Goal: Task Accomplishment & Management: Manage account settings

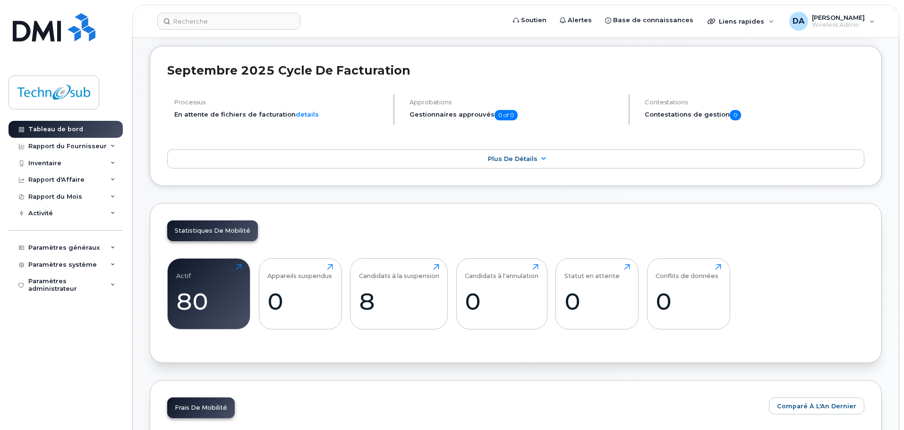
scroll to position [331, 0]
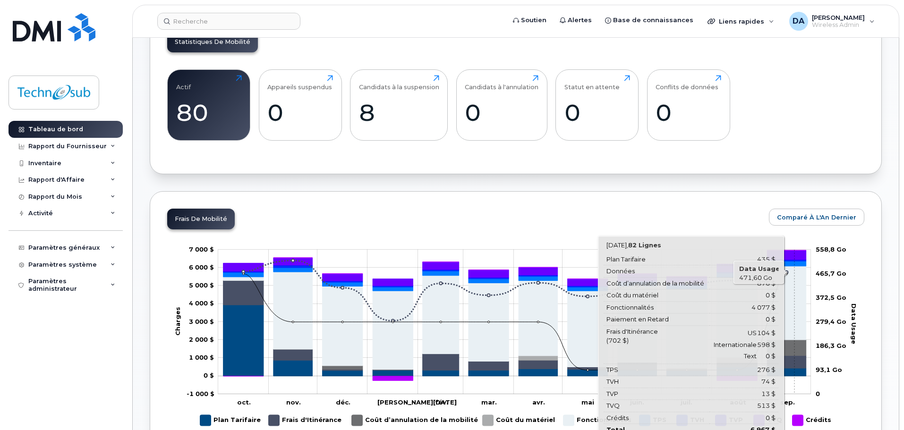
click at [795, 370] on icon "Plan Tarifaire" at bounding box center [786, 372] width 39 height 8
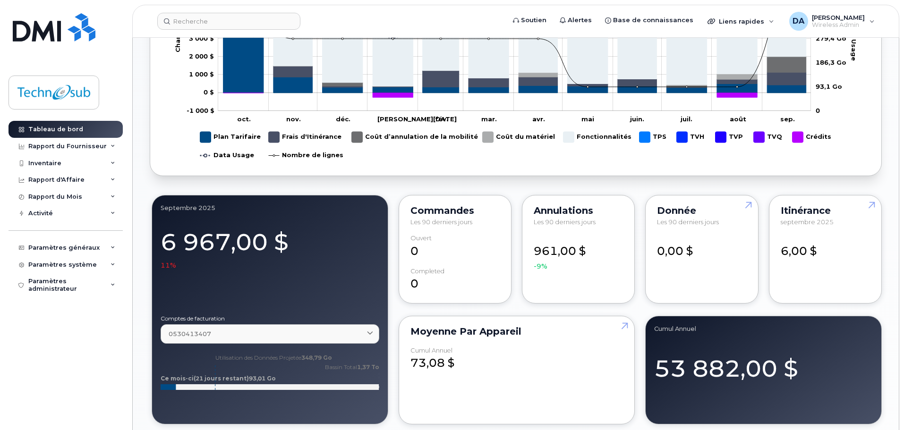
scroll to position [661, 0]
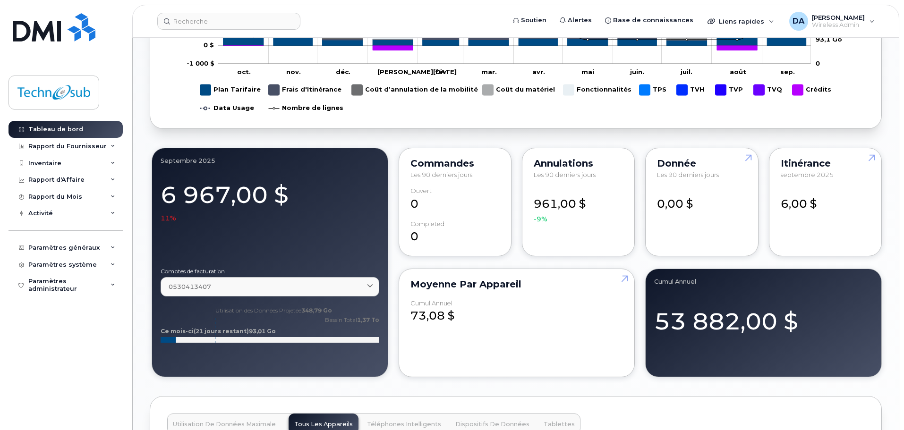
click at [187, 205] on div "6 967,00 $ 11%" at bounding box center [270, 199] width 219 height 47
click at [184, 229] on div at bounding box center [270, 242] width 219 height 38
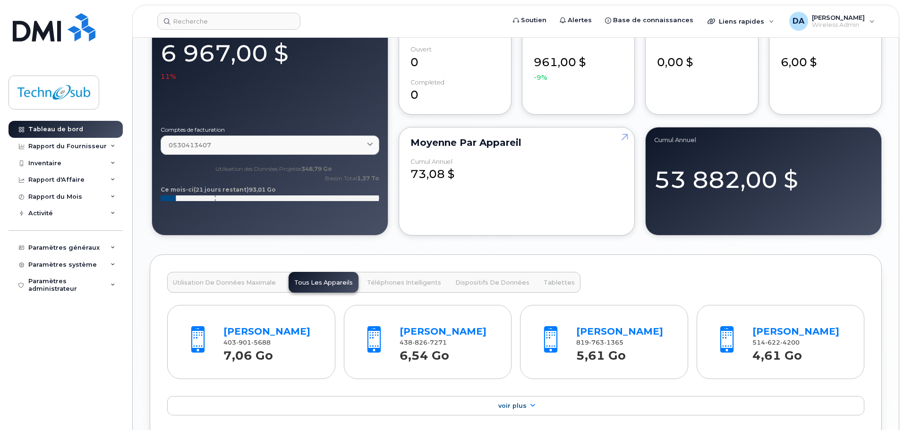
scroll to position [850, 0]
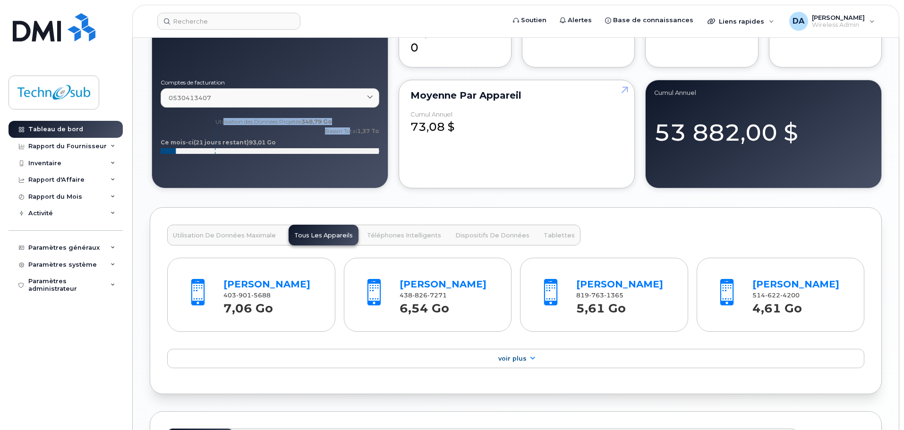
drag, startPoint x: 349, startPoint y: 120, endPoint x: 224, endPoint y: 119, distance: 124.7
click at [224, 119] on icon "Utilisation des Données Projetée 348,79 Go Bassin Total 1,37 To Ce mois-ci (21 …" at bounding box center [270, 139] width 219 height 47
click at [224, 119] on text "Utilisation des Données Projetée 348,79 Go" at bounding box center [273, 121] width 117 height 7
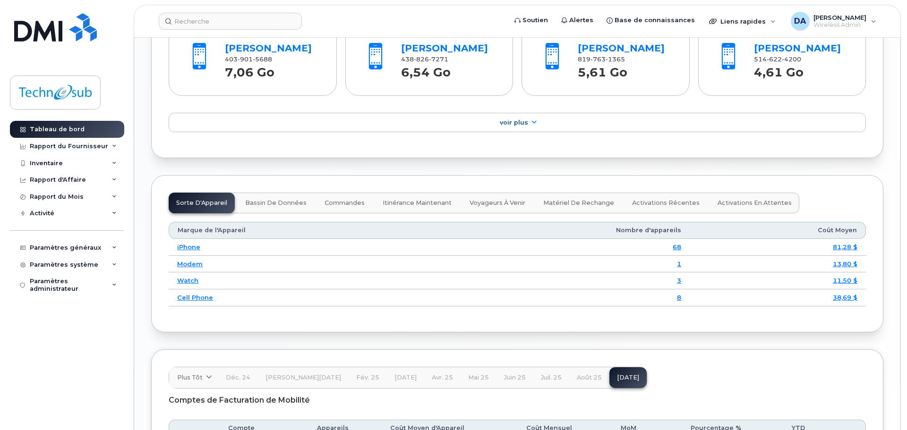
scroll to position [1230, 0]
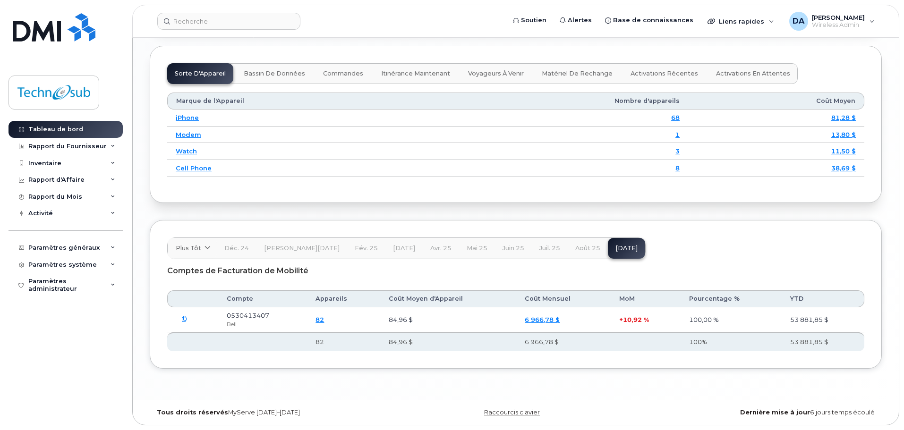
click at [539, 320] on link "6 966,78 $" at bounding box center [542, 320] width 35 height 8
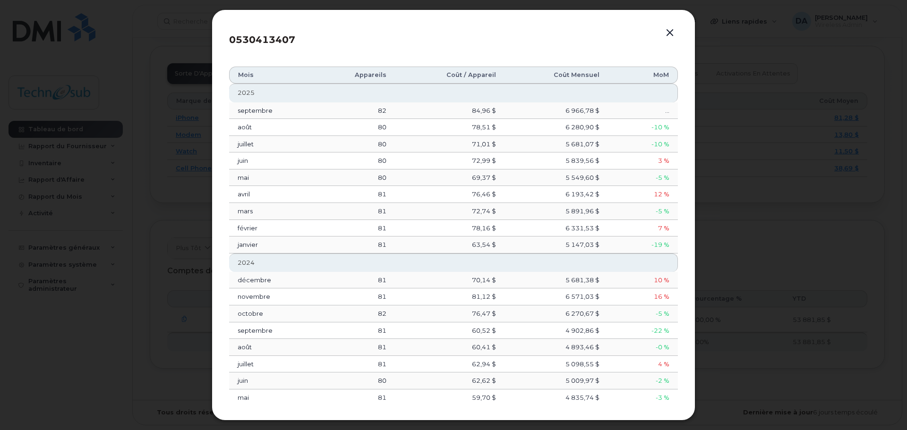
click at [675, 29] on button "button" at bounding box center [670, 32] width 14 height 13
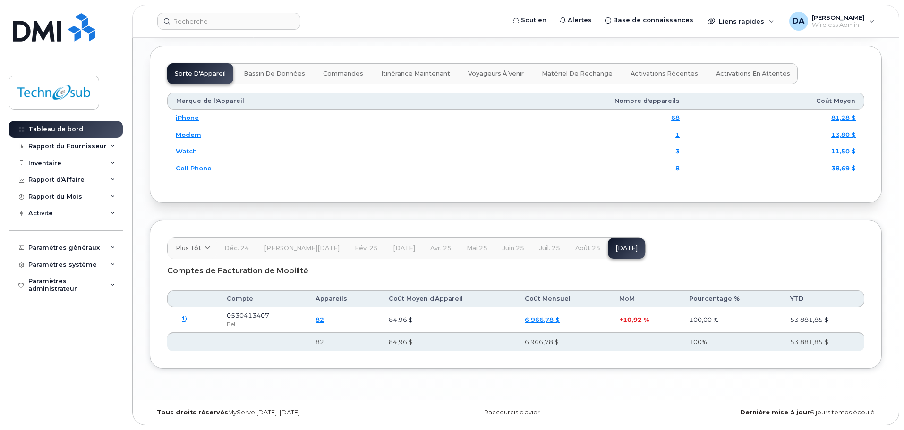
click at [184, 319] on icon "button" at bounding box center [184, 320] width 6 height 6
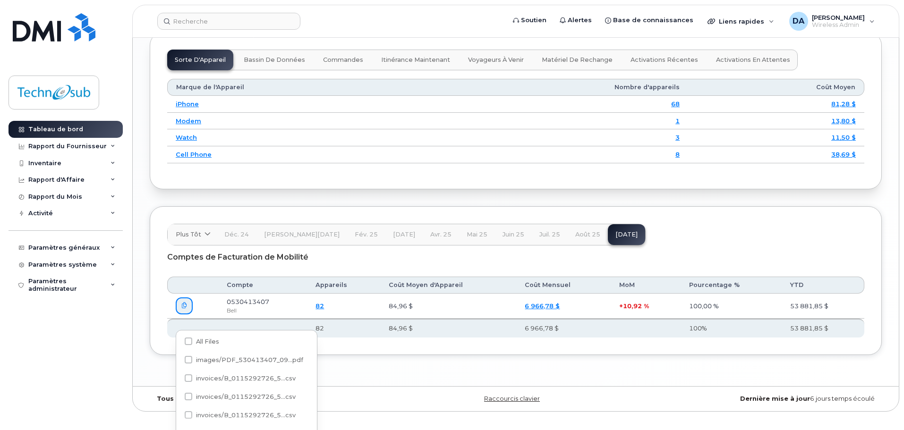
click at [184, 309] on icon "button" at bounding box center [184, 306] width 6 height 6
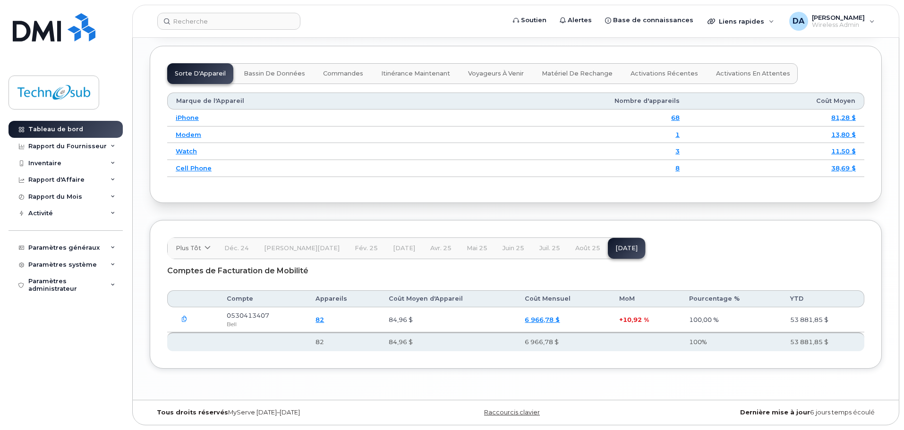
click at [324, 318] on link "82" at bounding box center [320, 320] width 9 height 8
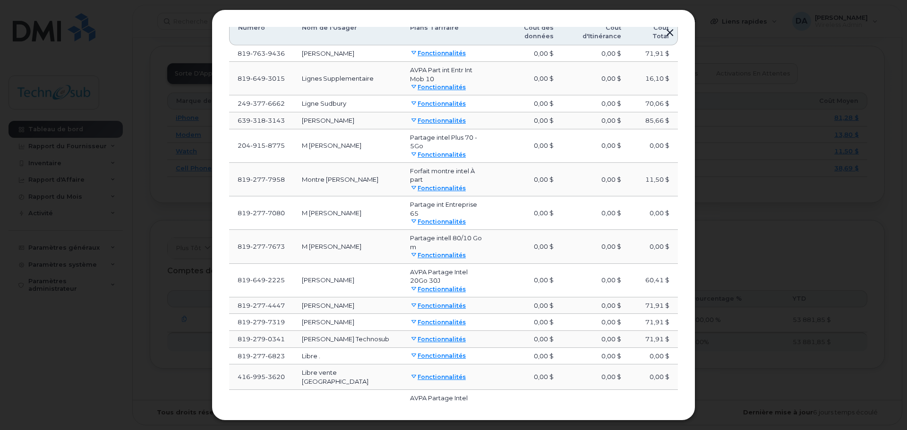
scroll to position [0, 0]
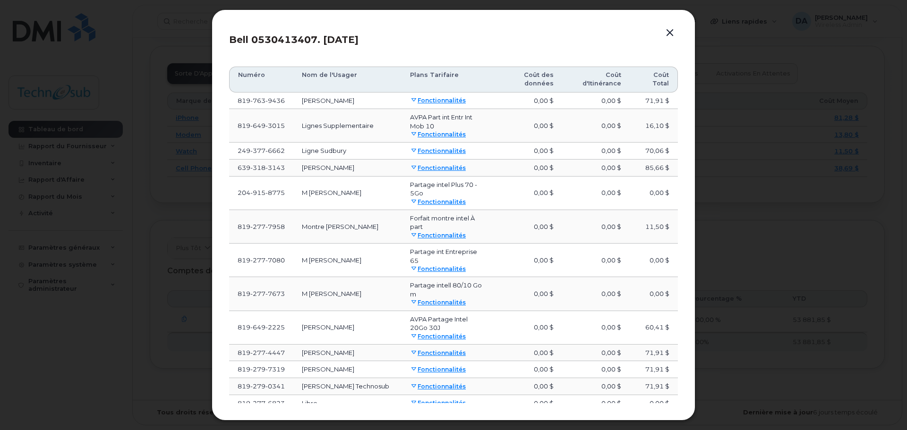
click at [658, 83] on th "Coût Total" at bounding box center [654, 80] width 48 height 26
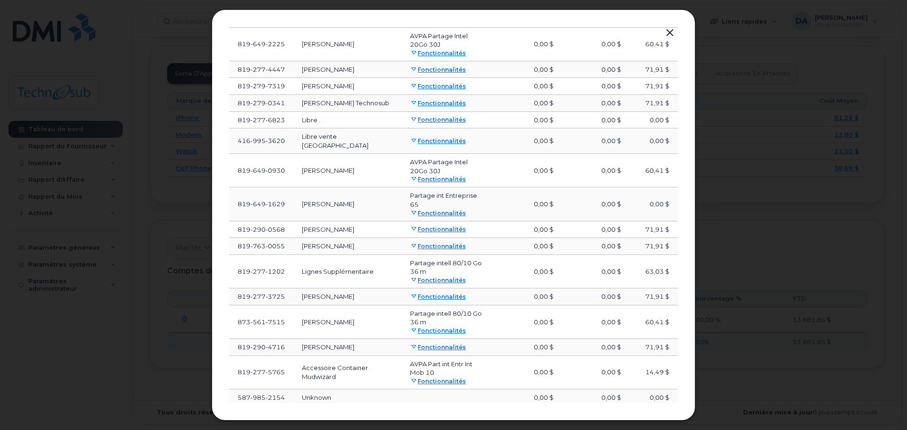
scroll to position [325, 0]
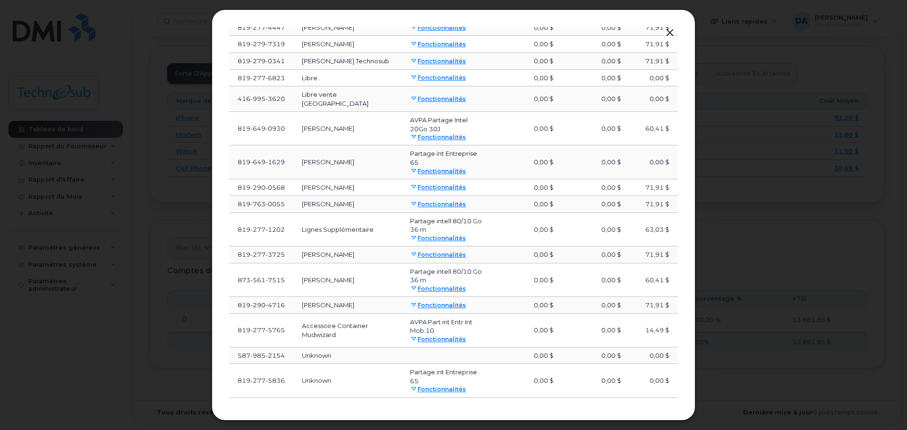
click at [504, 406] on button "Charger plus de" at bounding box center [453, 414] width 283 height 17
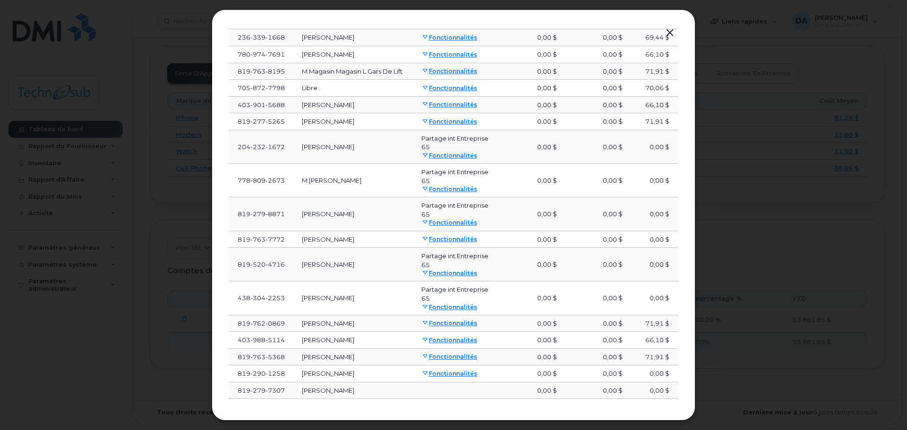
scroll to position [882, 0]
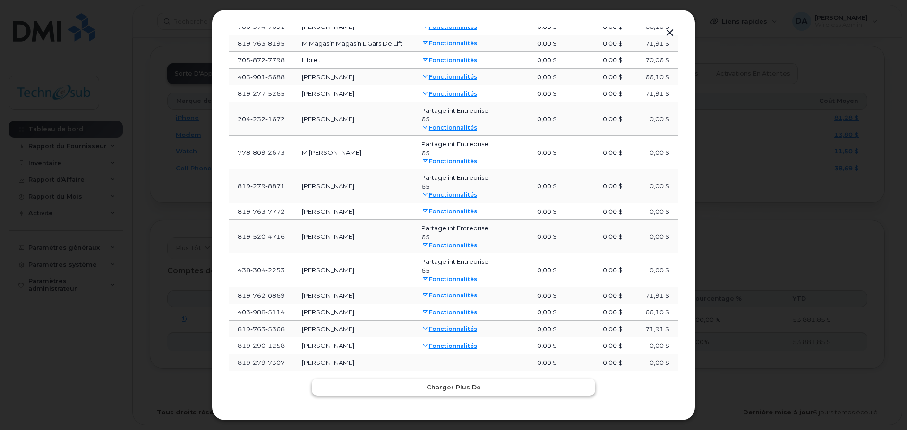
click at [548, 385] on button "Charger plus de" at bounding box center [453, 387] width 283 height 17
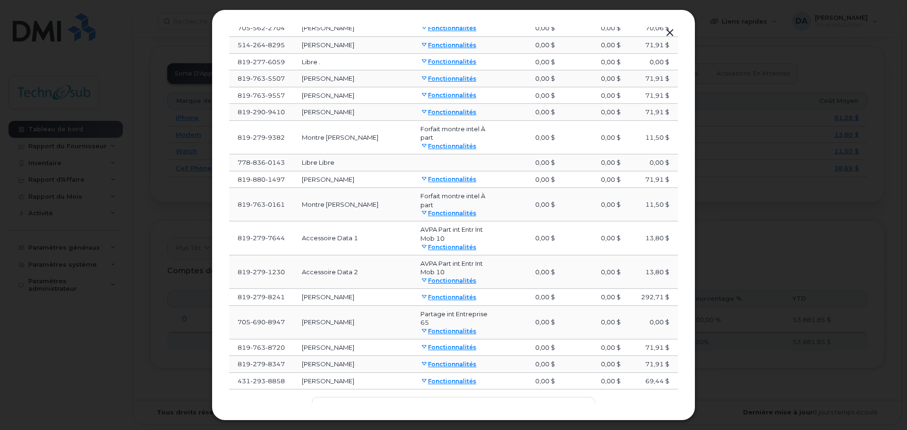
scroll to position [1420, 0]
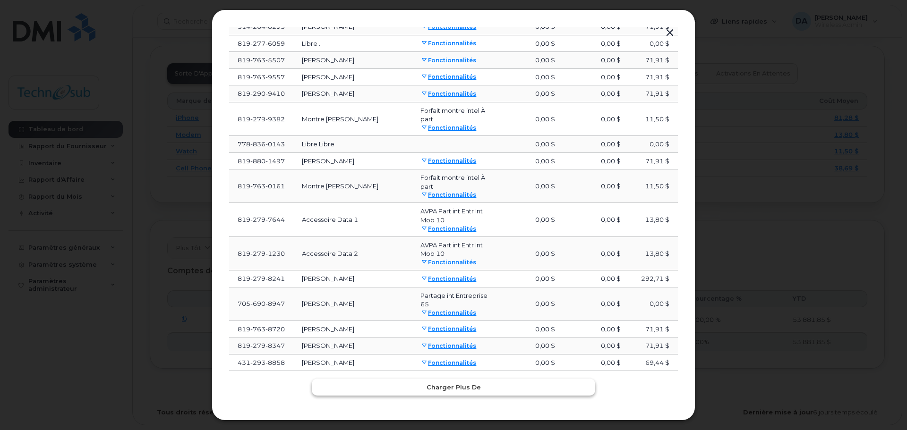
click at [444, 383] on span "Charger plus de" at bounding box center [454, 387] width 54 height 9
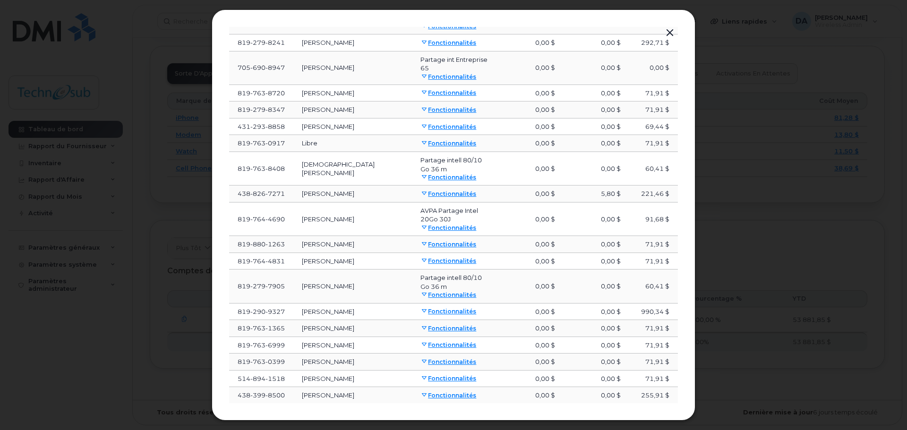
scroll to position [1704, 0]
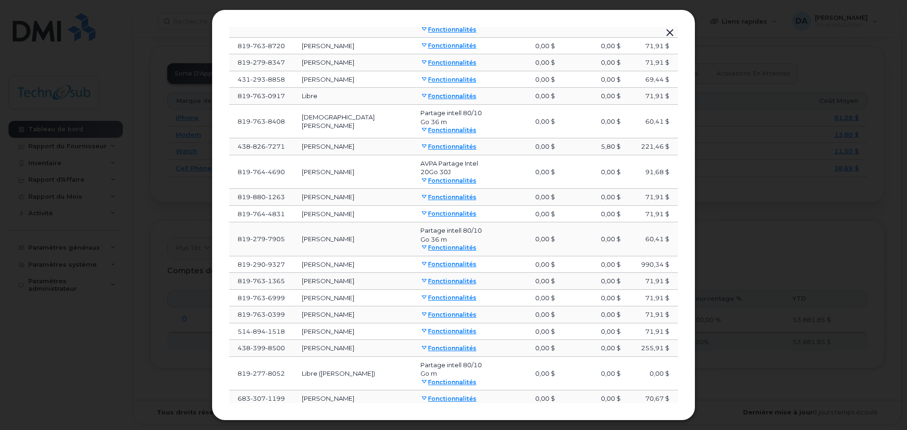
click at [423, 261] on link "Fonctionnalités" at bounding box center [448, 264] width 56 height 7
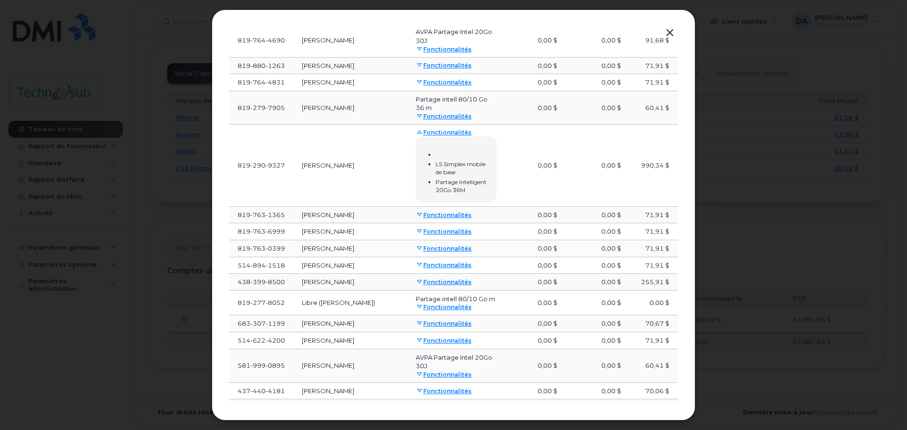
scroll to position [1546, 0]
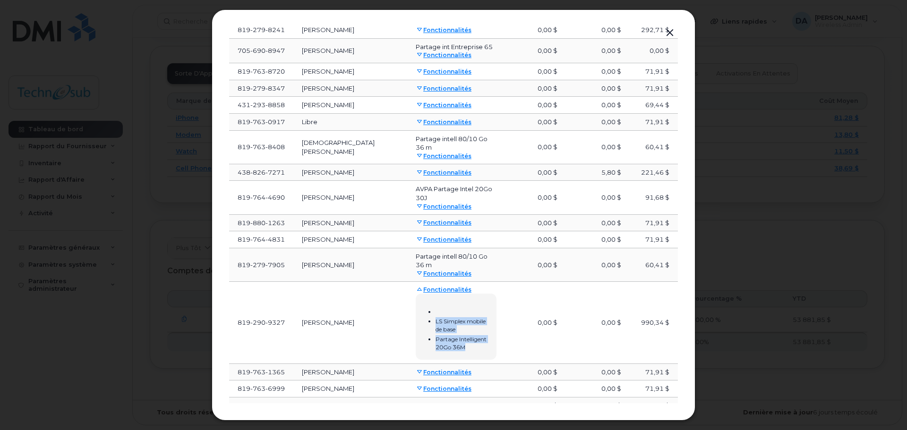
drag, startPoint x: 462, startPoint y: 300, endPoint x: 413, endPoint y: 255, distance: 66.9
click at [416, 294] on div "LS Simplex mobile de base Partage Intelligent 20Go 36M" at bounding box center [456, 327] width 81 height 66
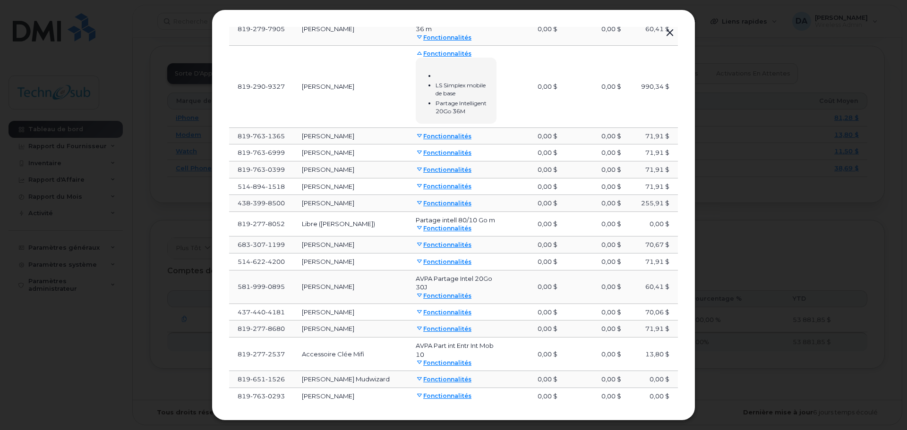
scroll to position [1815, 0]
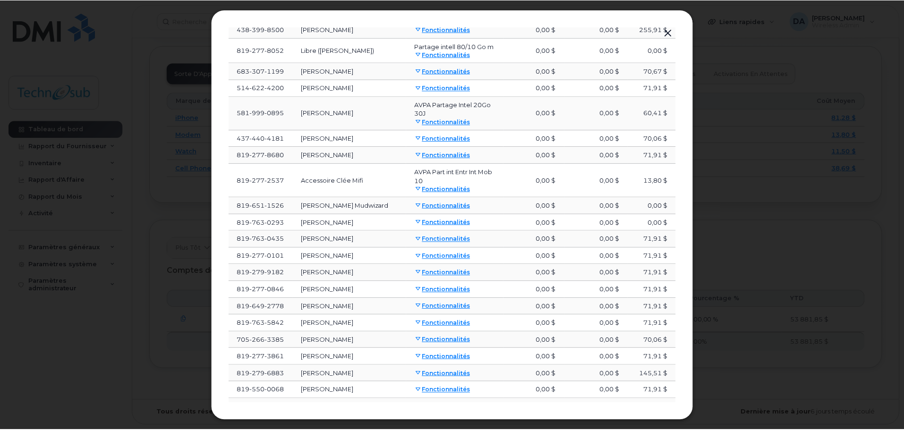
scroll to position [1958, 0]
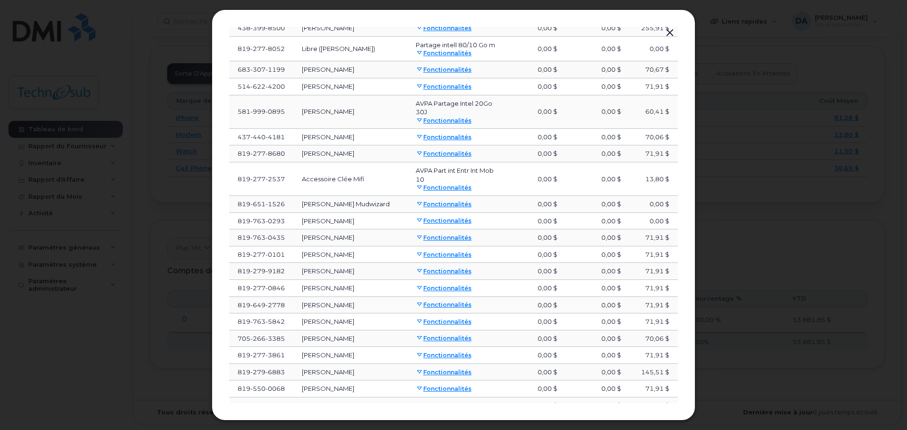
click at [744, 308] on div at bounding box center [453, 215] width 907 height 430
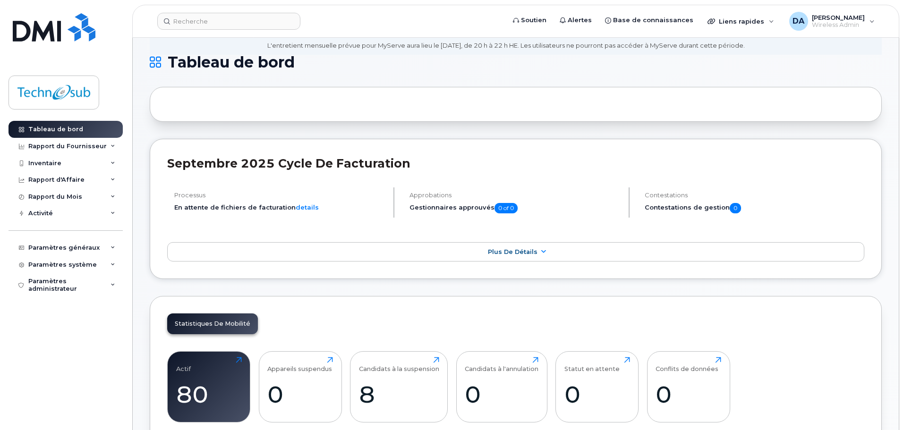
scroll to position [0, 0]
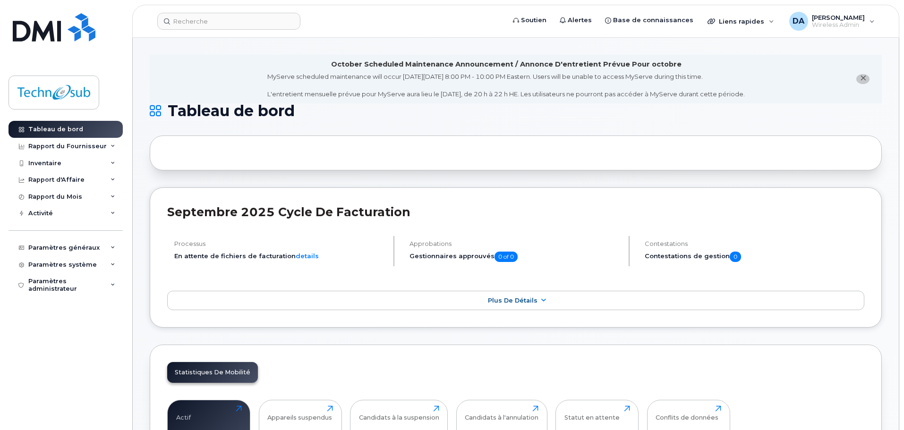
click at [69, 163] on div "Inventaire" at bounding box center [66, 163] width 114 height 17
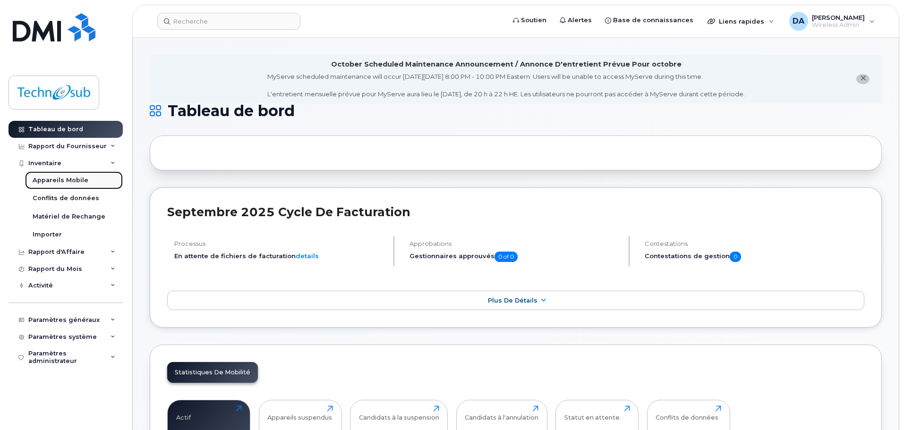
click at [67, 177] on link "Appareils Mobile" at bounding box center [74, 180] width 98 height 18
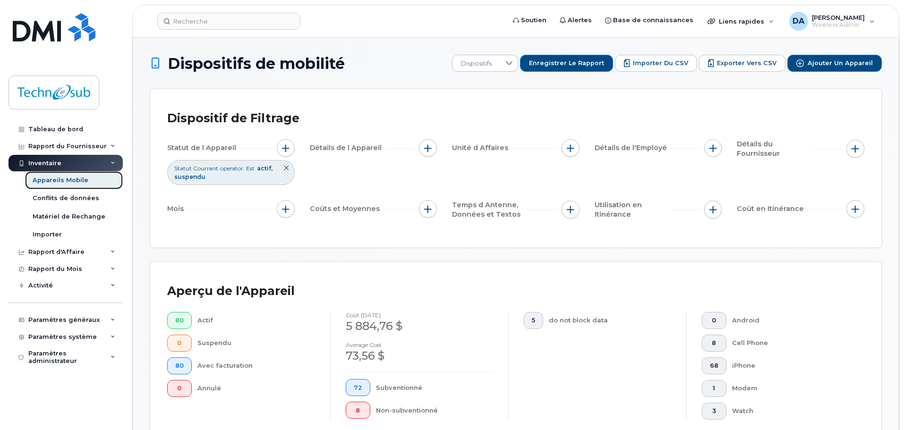
scroll to position [189, 0]
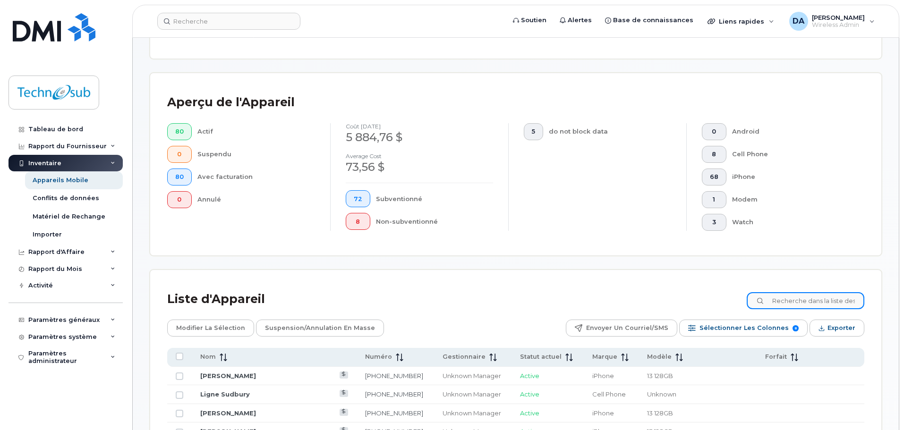
click at [797, 300] on input at bounding box center [806, 300] width 118 height 17
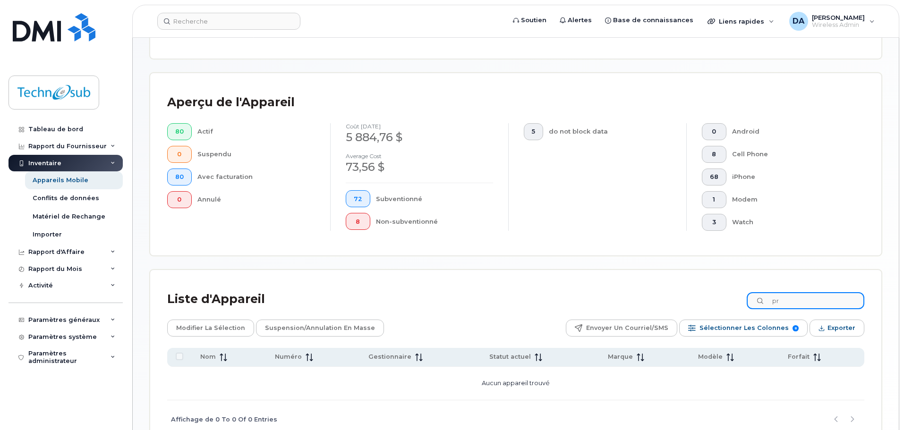
type input "p"
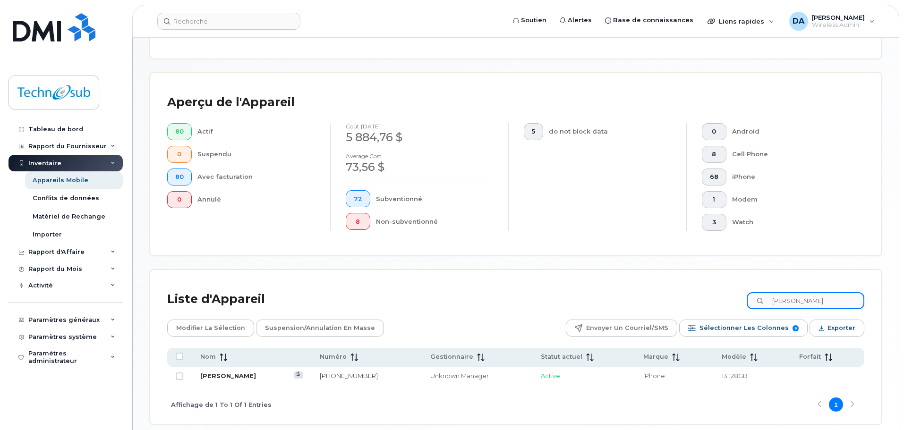
type input "chantal"
click at [231, 374] on link "Chantal Brisson" at bounding box center [228, 376] width 56 height 8
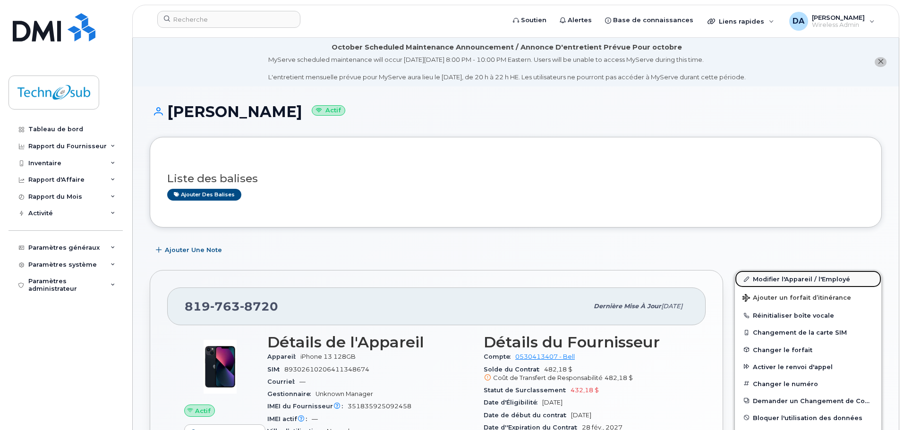
click at [808, 279] on link "Modifier l'Appareil / l'Employé" at bounding box center [808, 279] width 146 height 17
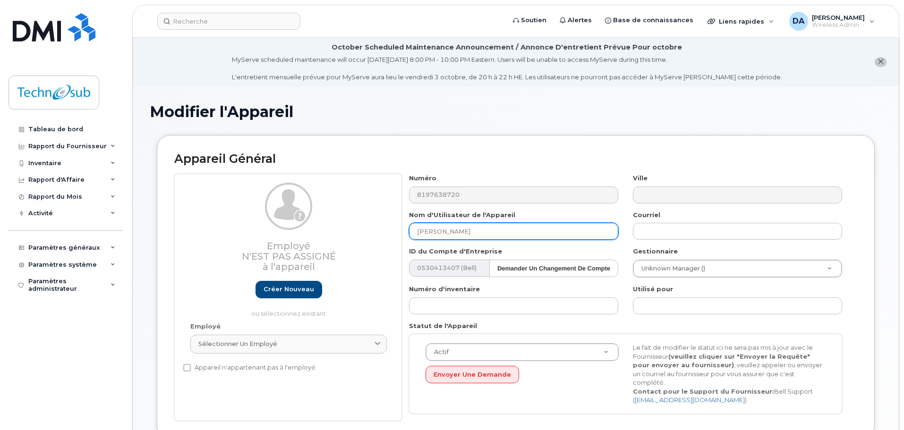
drag, startPoint x: 485, startPoint y: 227, endPoint x: 391, endPoint y: 216, distance: 94.6
click at [391, 216] on div "Employé N'est pas assigné à l'appareil Créer nouveau ou sélectionnez existant E…" at bounding box center [515, 298] width 683 height 248
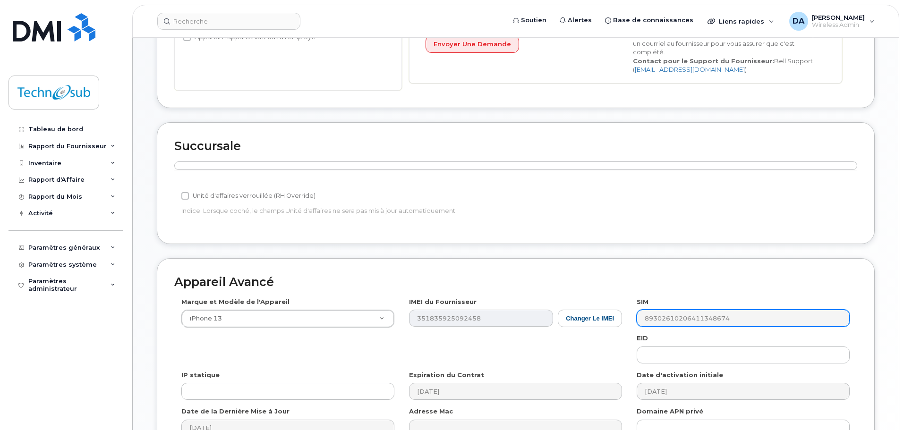
scroll to position [432, 0]
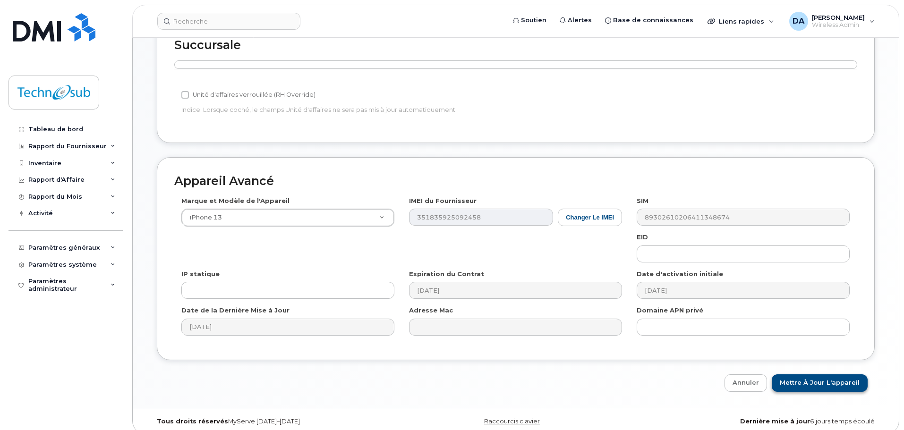
type input "Libre/Vieux-[PERSON_NAME]"
click at [811, 375] on input "Mettre à jour l'appareil" at bounding box center [820, 383] width 96 height 17
type input "Sauvegarde..."
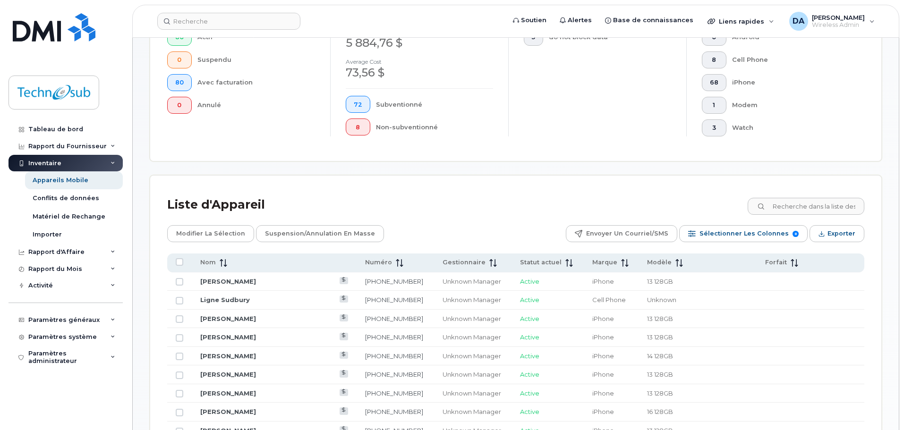
scroll to position [472, 0]
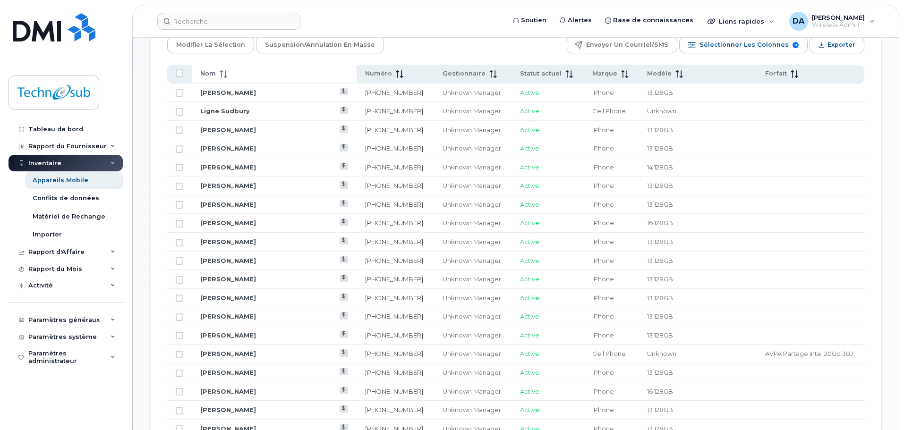
click at [212, 72] on span "Nom" at bounding box center [208, 73] width 16 height 9
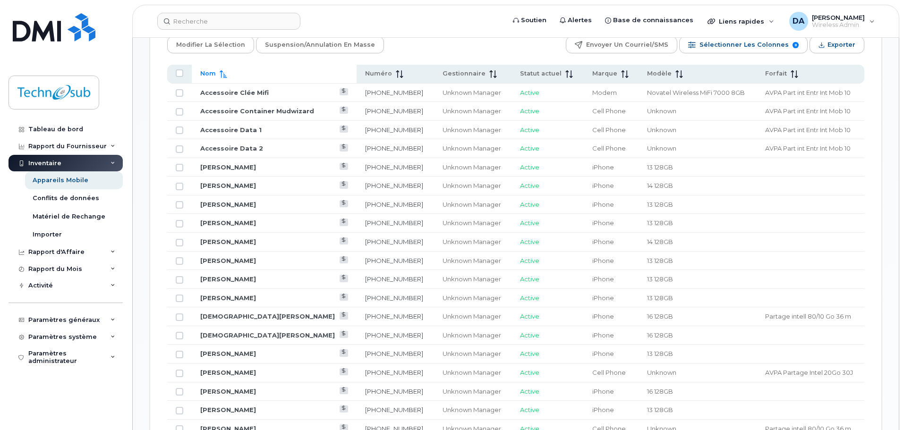
scroll to position [283, 0]
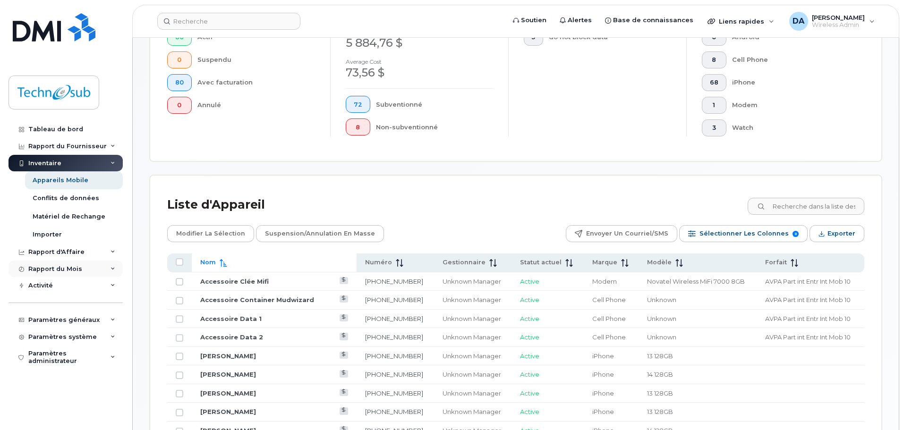
click at [56, 271] on div "Rapport du Mois" at bounding box center [55, 269] width 54 height 8
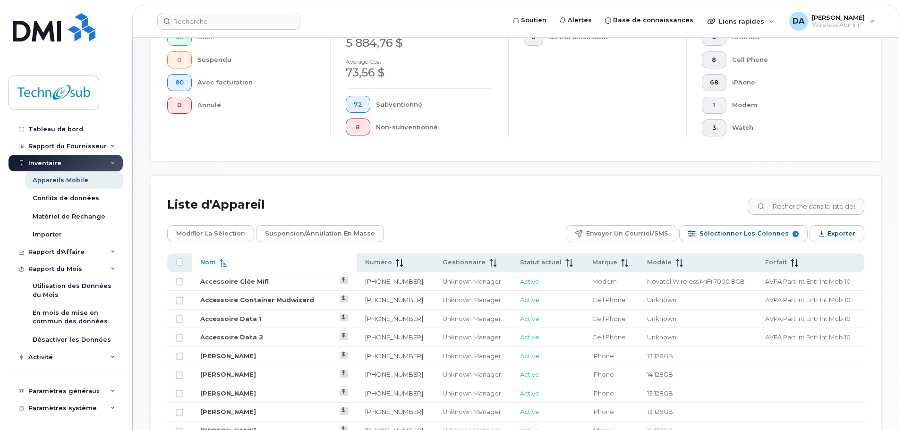
click at [55, 160] on div "Inventaire" at bounding box center [66, 163] width 114 height 17
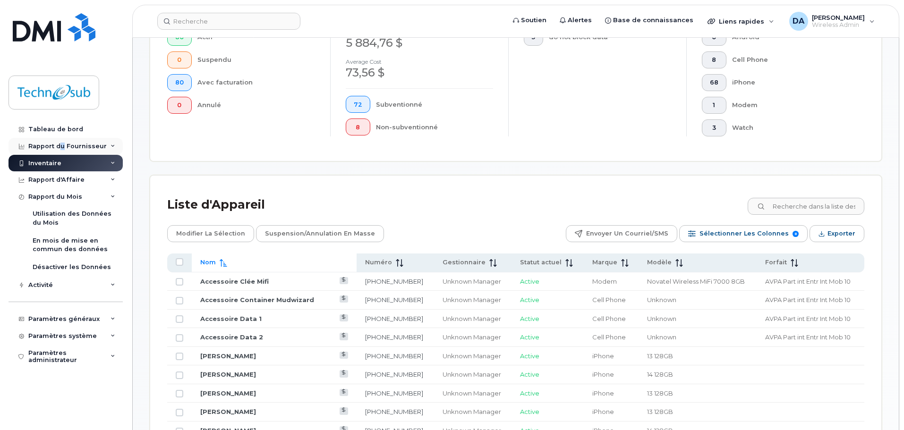
click at [63, 143] on div "Rapport du Fournisseur" at bounding box center [67, 147] width 78 height 8
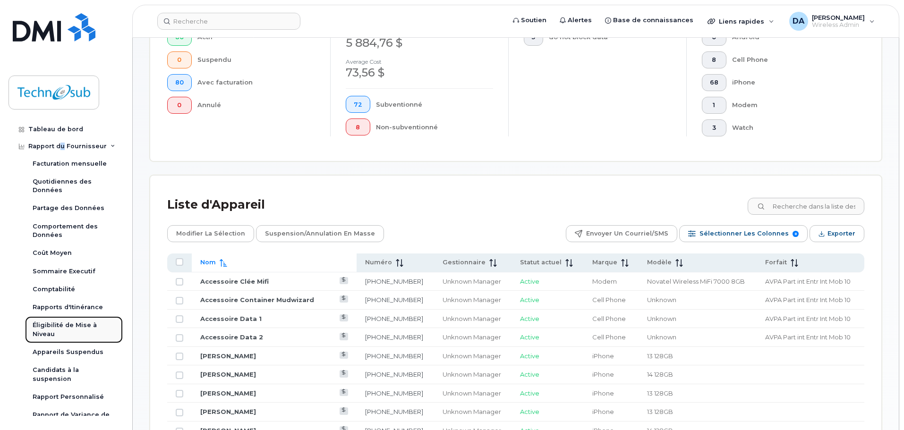
click at [59, 331] on div "Éligibilité de Mise à Niveau" at bounding box center [74, 329] width 83 height 17
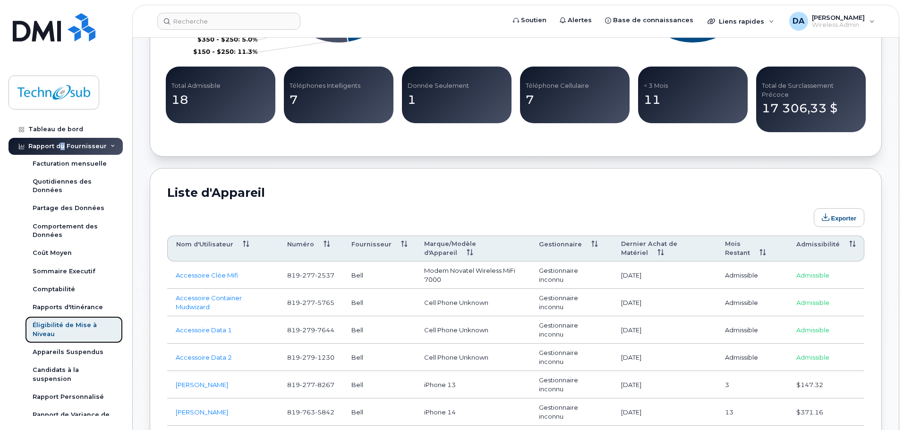
scroll to position [472, 0]
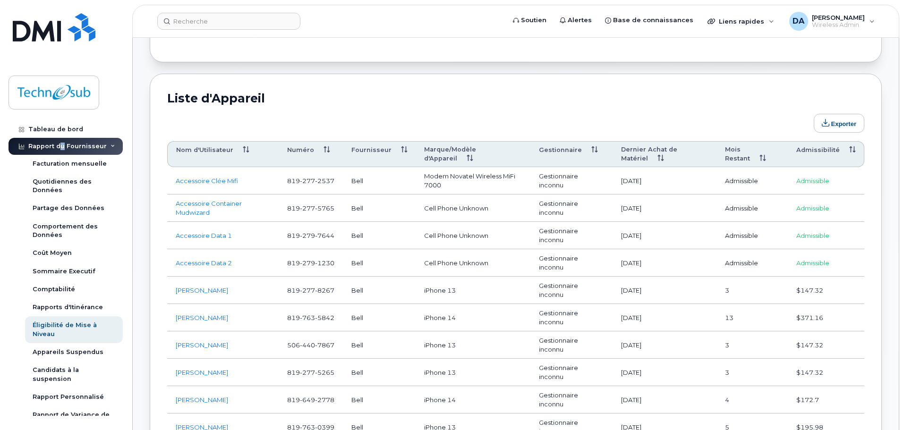
click at [822, 143] on th "Admissibilité" at bounding box center [826, 154] width 77 height 26
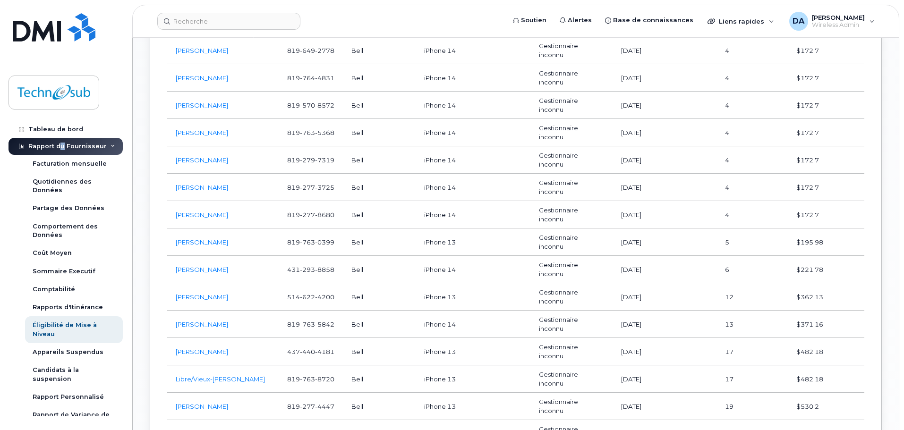
scroll to position [1464, 0]
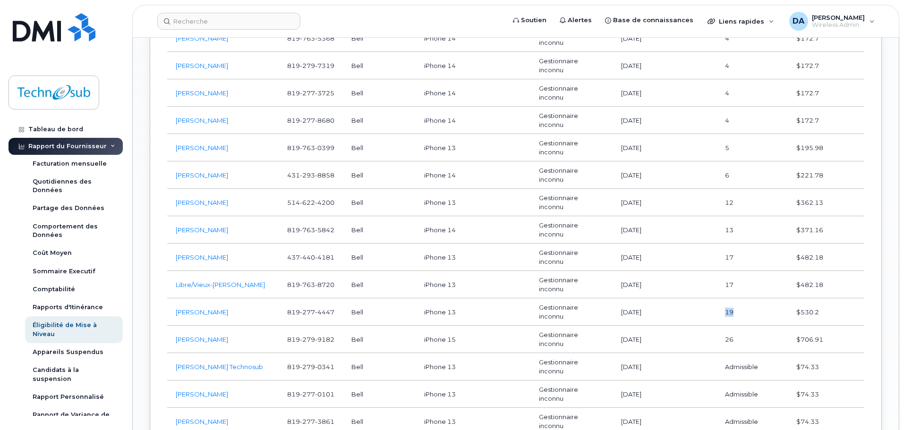
drag, startPoint x: 740, startPoint y: 304, endPoint x: 723, endPoint y: 302, distance: 17.1
click at [723, 302] on td "19" at bounding box center [752, 312] width 71 height 27
click at [723, 303] on td "19" at bounding box center [752, 312] width 71 height 27
drag, startPoint x: 764, startPoint y: 333, endPoint x: 720, endPoint y: 328, distance: 44.2
click at [720, 328] on td "26" at bounding box center [752, 339] width 71 height 27
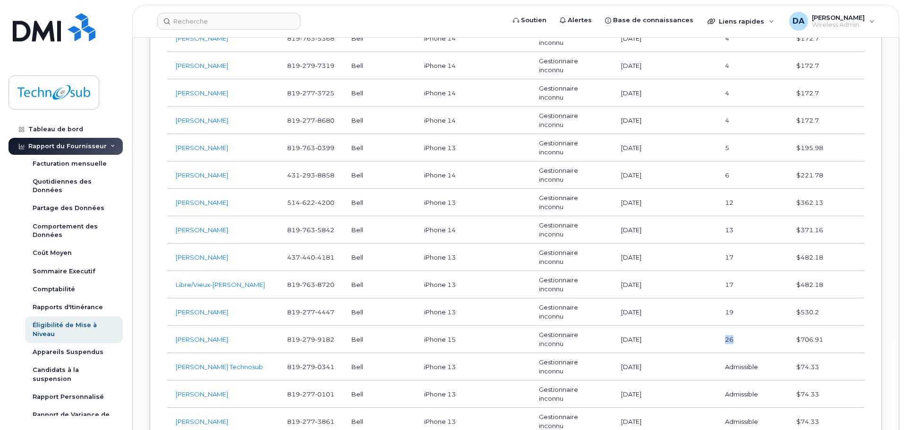
click at [744, 326] on td "26" at bounding box center [752, 339] width 71 height 27
click at [746, 339] on tbody "Alain Germain 819 277 8267 Bell iPhone 13 Gestionnaire inconnu 2022-12-30 3 $14…" at bounding box center [515, 271] width 697 height 2192
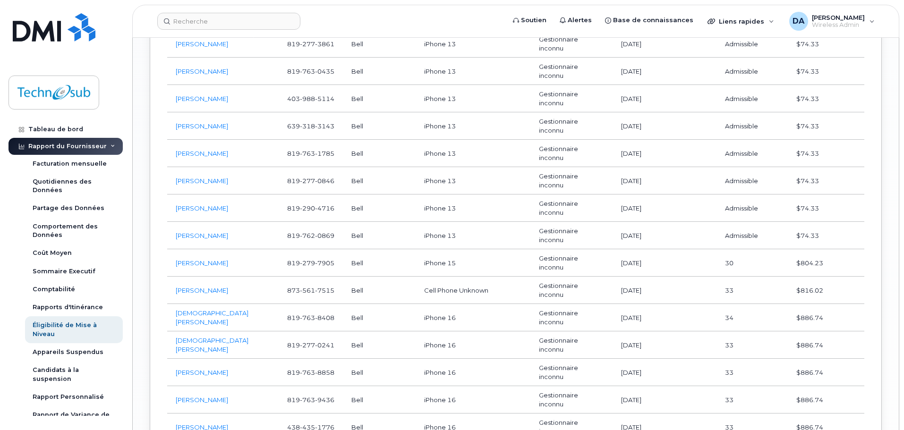
scroll to position [1890, 0]
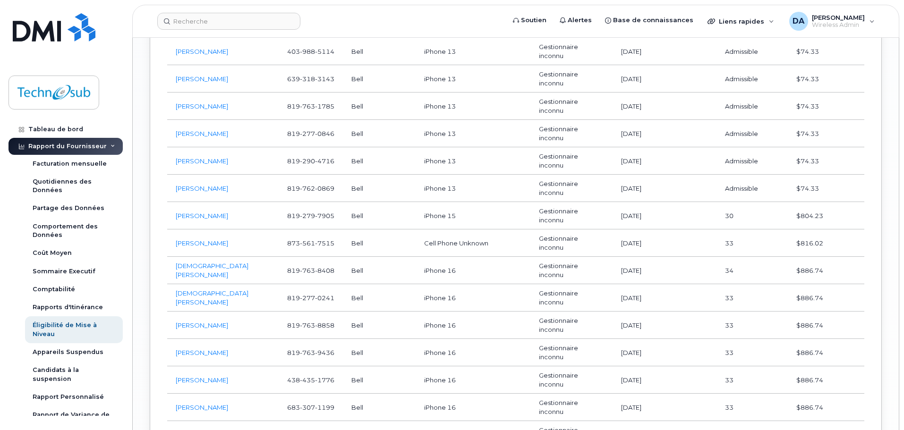
drag, startPoint x: 747, startPoint y: 210, endPoint x: 717, endPoint y: 208, distance: 30.3
click at [717, 208] on tr "Mathieu Lavigne 819 279 7905 Bell iPhone 15 Gestionnaire inconnu 2025-03-28 30 …" at bounding box center [515, 215] width 697 height 27
click at [750, 238] on td "33" at bounding box center [752, 243] width 71 height 27
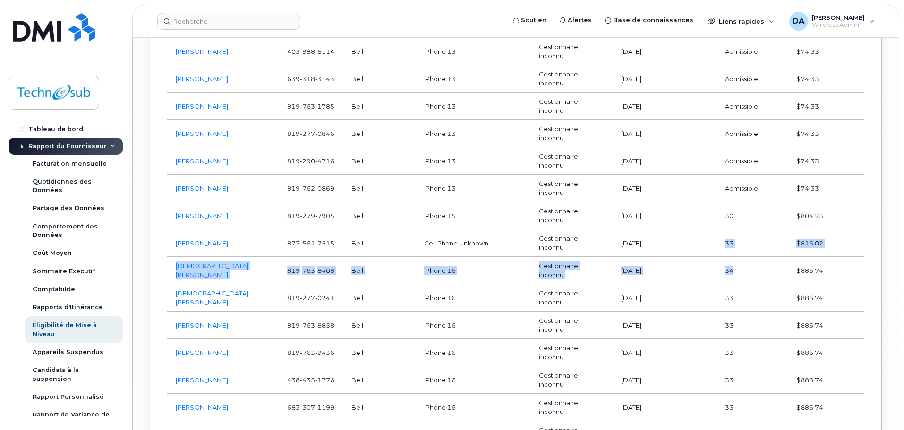
drag, startPoint x: 761, startPoint y: 249, endPoint x: 726, endPoint y: 246, distance: 35.1
click at [741, 239] on td "33" at bounding box center [752, 243] width 71 height 27
click at [737, 262] on td "34" at bounding box center [752, 270] width 71 height 27
click at [740, 274] on td "34" at bounding box center [752, 270] width 71 height 27
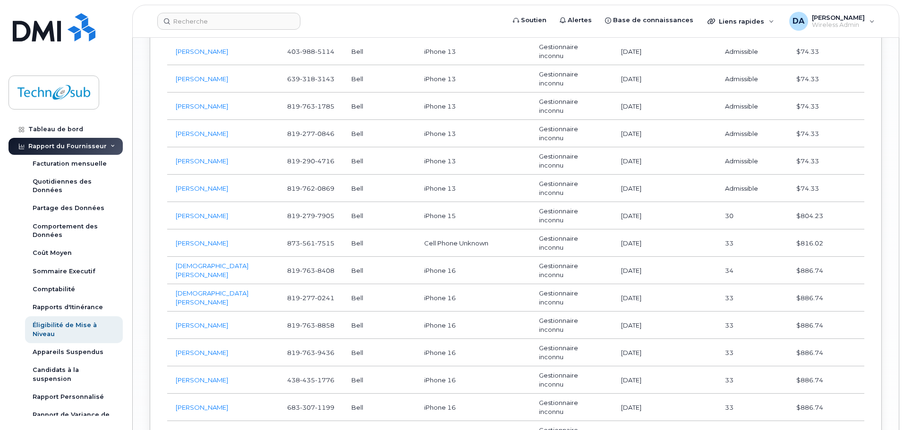
scroll to position [1937, 0]
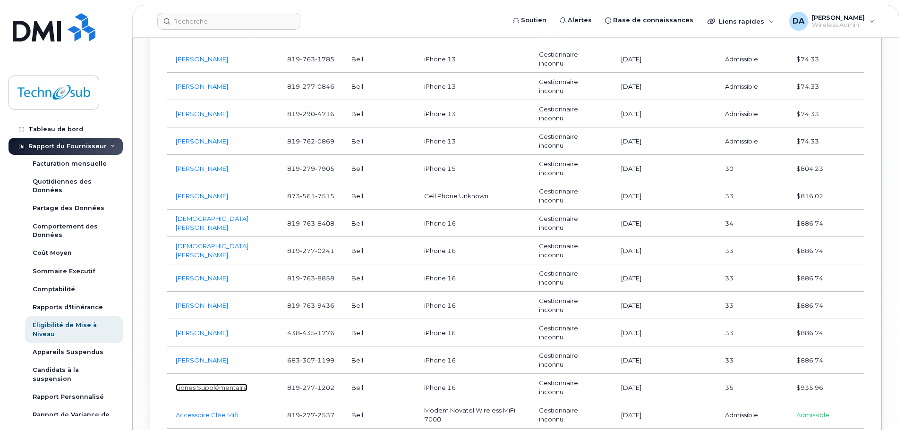
click at [229, 384] on link "Lignes Supplémentaire" at bounding box center [212, 388] width 72 height 8
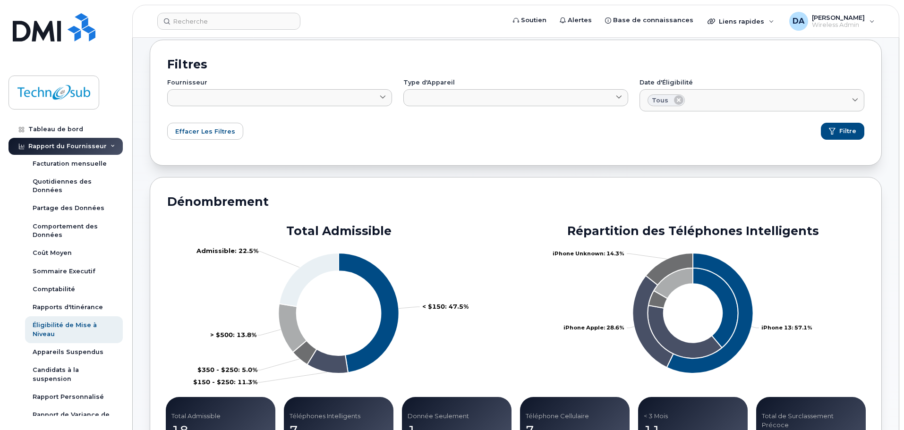
scroll to position [0, 0]
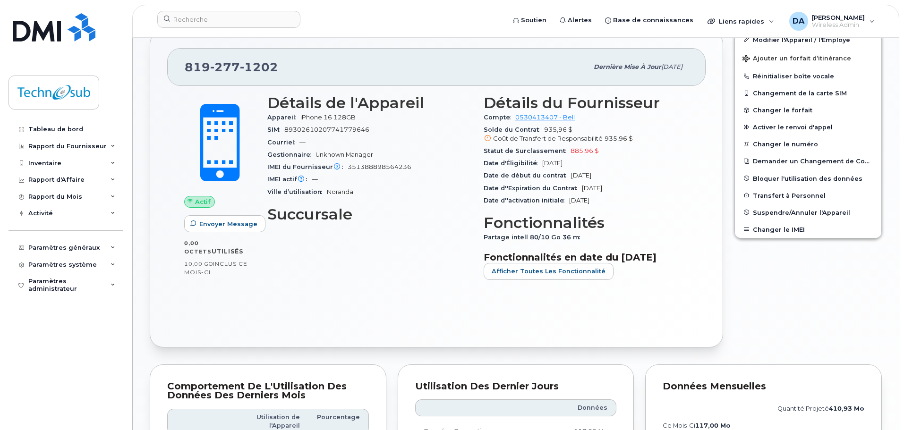
scroll to position [229, 0]
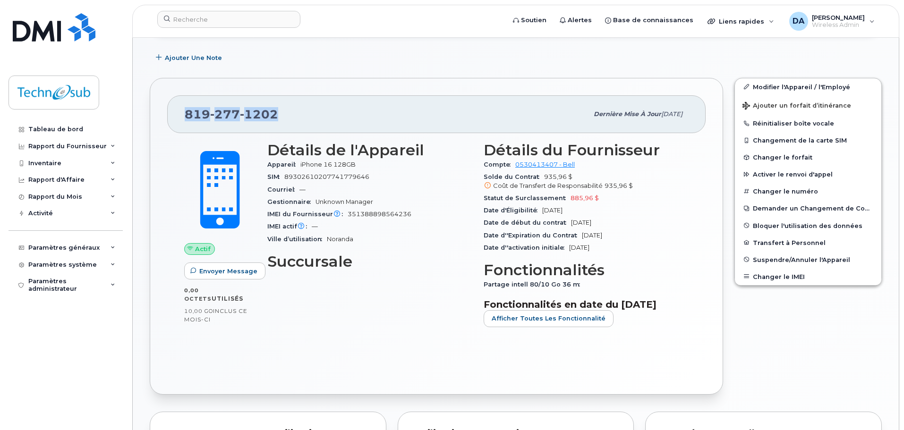
drag, startPoint x: 295, startPoint y: 111, endPoint x: 180, endPoint y: 107, distance: 114.9
click at [180, 107] on div "[PHONE_NUMBER] Dernière mise à jour [DATE]" at bounding box center [436, 114] width 539 height 38
copy span "[PHONE_NUMBER]"
click at [443, 287] on div "Détails de l'Appareil Appareil iPhone 16 128GB SIM [TECHNICAL_ID] Courriel — Ge…" at bounding box center [370, 238] width 216 height 205
click at [518, 62] on div "Ajouter une Note" at bounding box center [516, 58] width 732 height 17
